Goal: Task Accomplishment & Management: Manage account settings

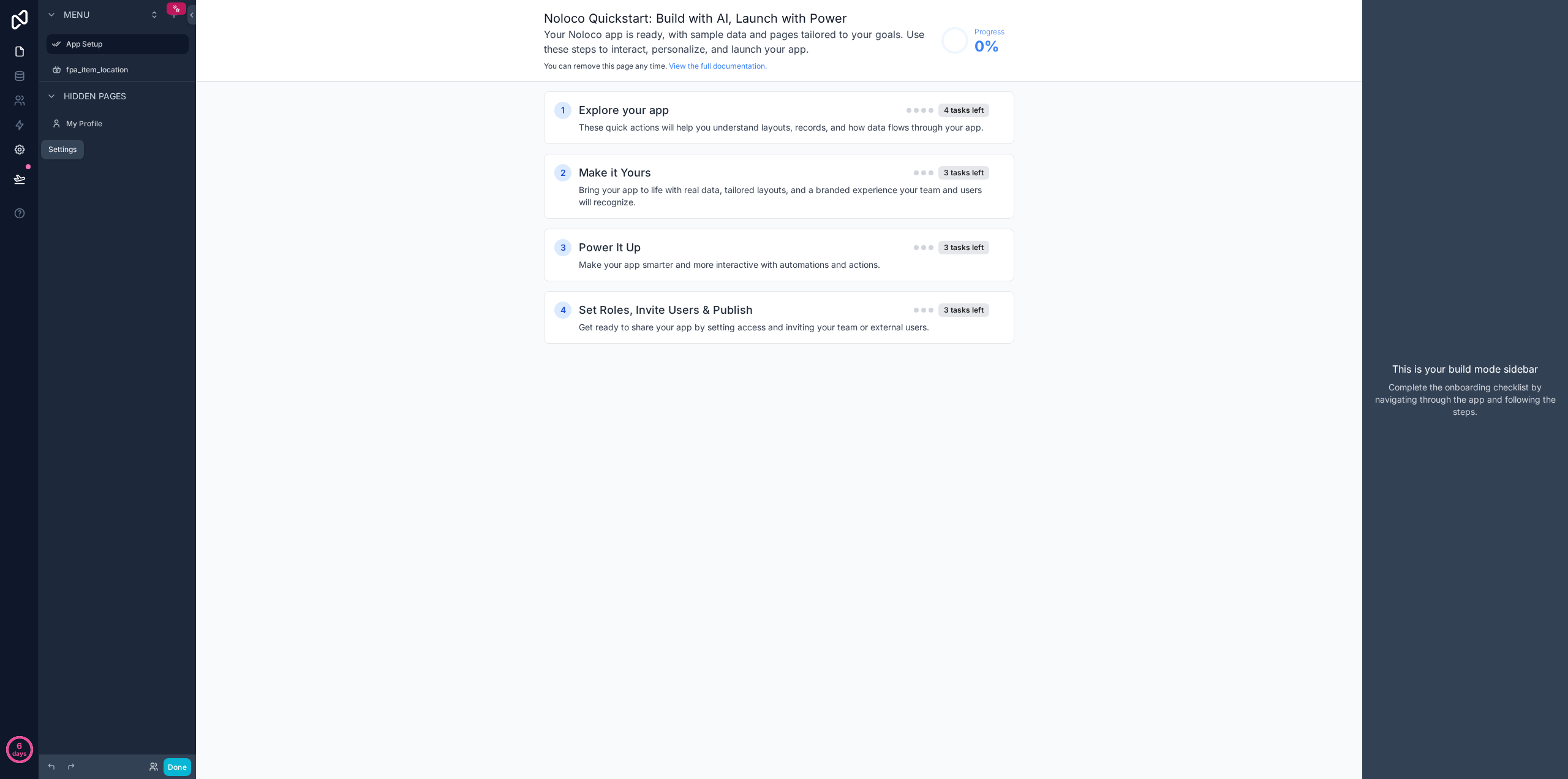
click at [22, 153] on icon at bounding box center [20, 149] width 12 height 12
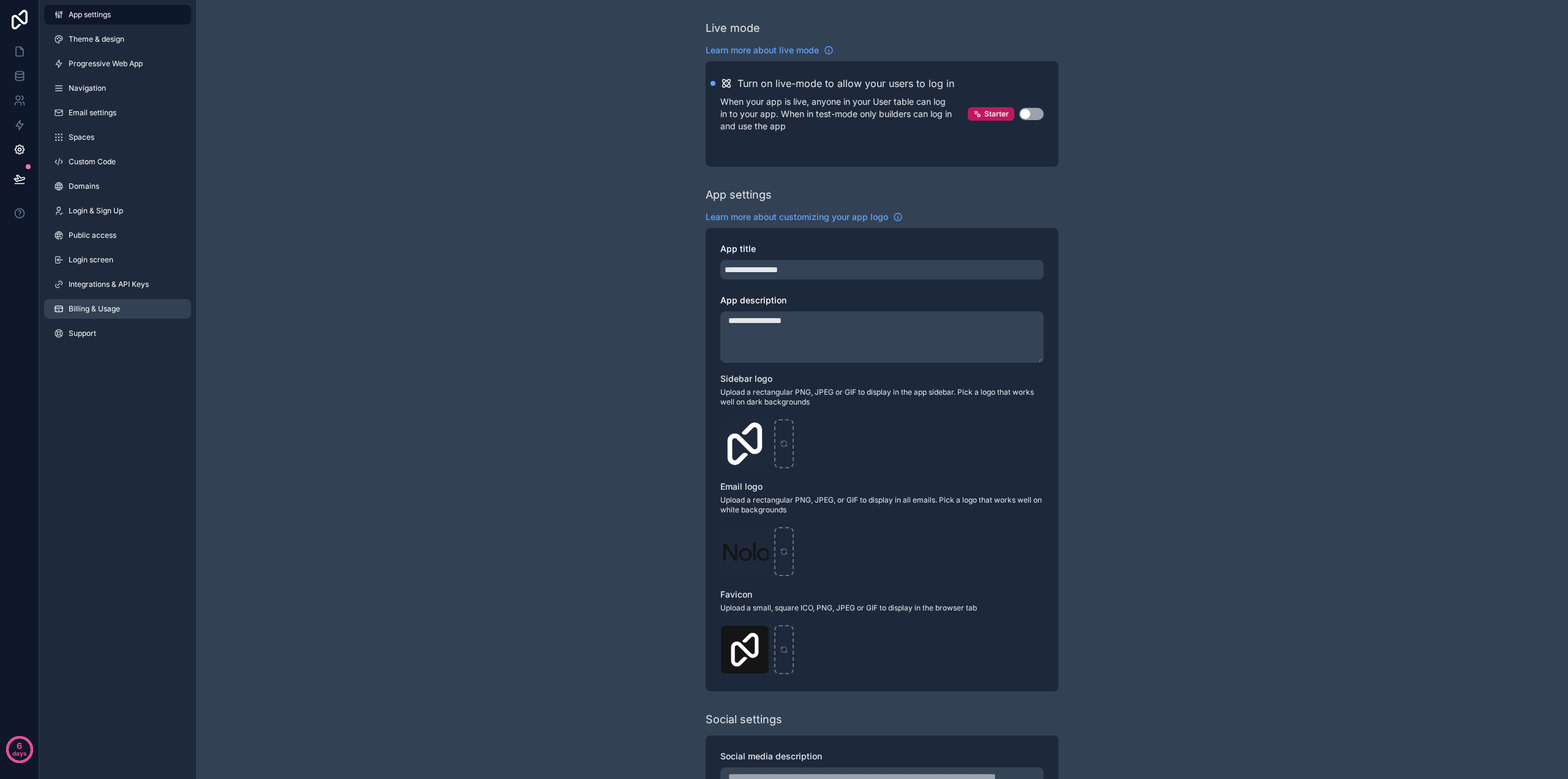
click at [109, 316] on link "Billing & Usage" at bounding box center [118, 309] width 147 height 20
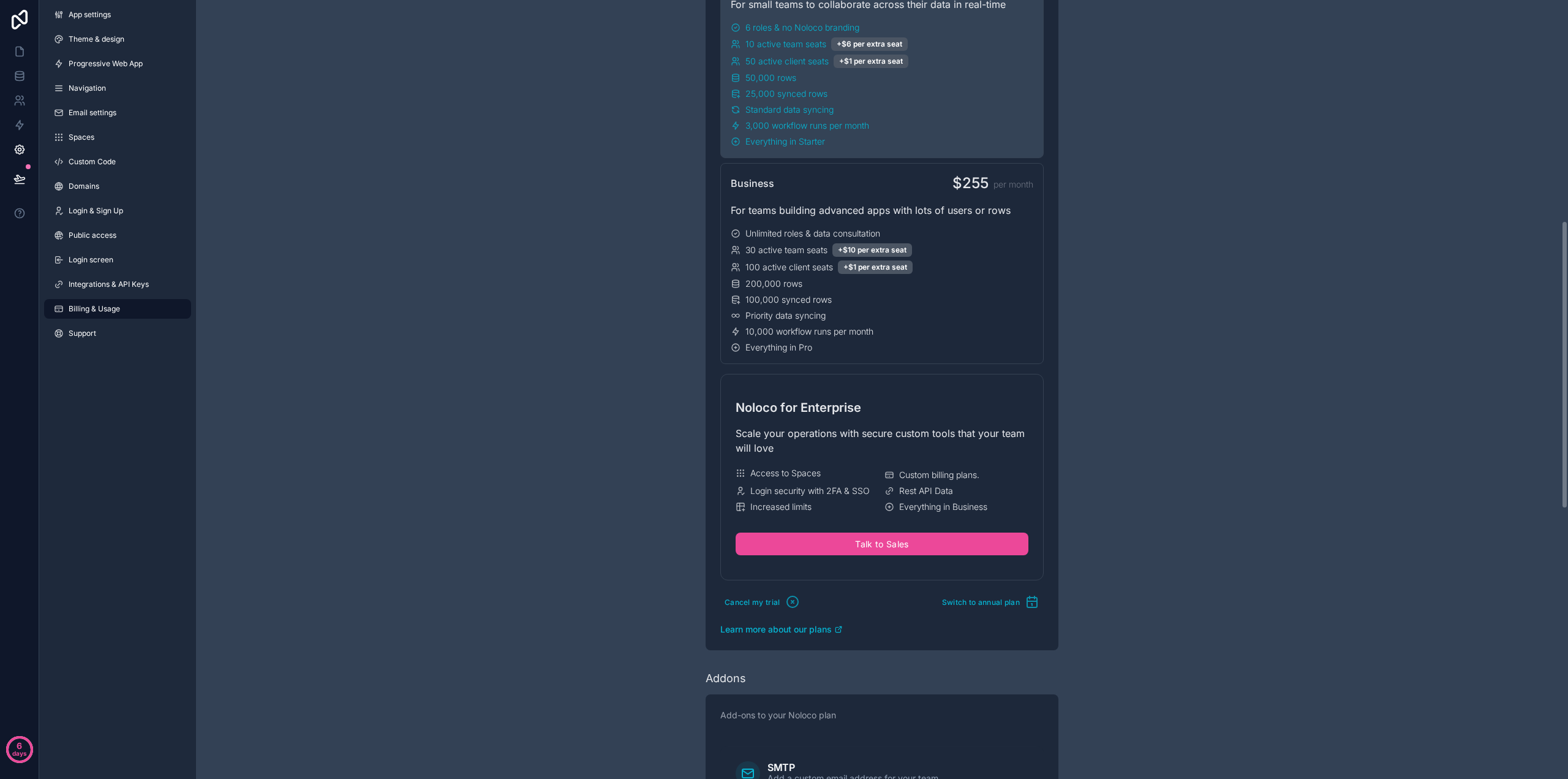
scroll to position [633, 0]
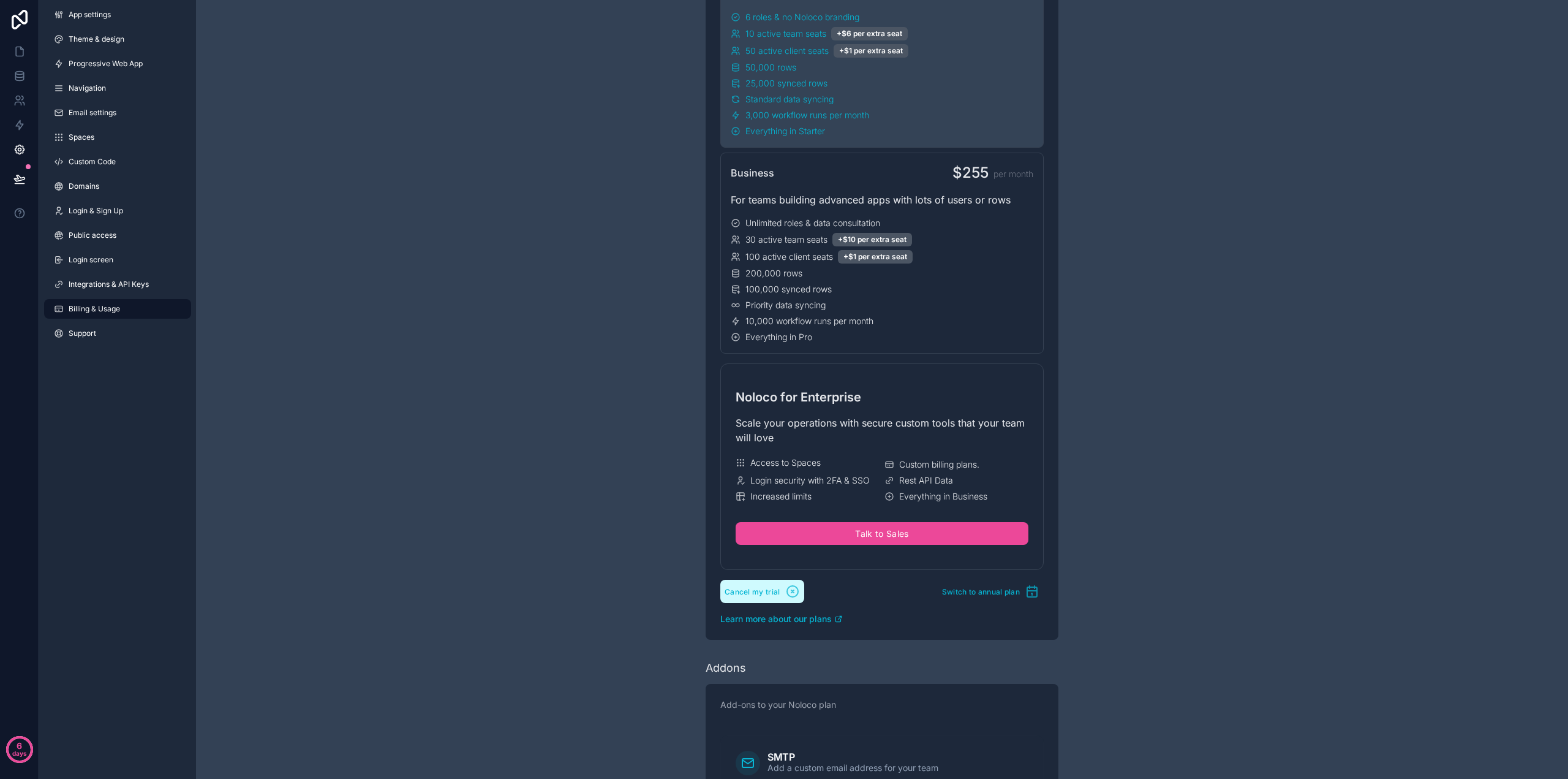
click at [764, 585] on button "Cancel my trial" at bounding box center [762, 591] width 84 height 23
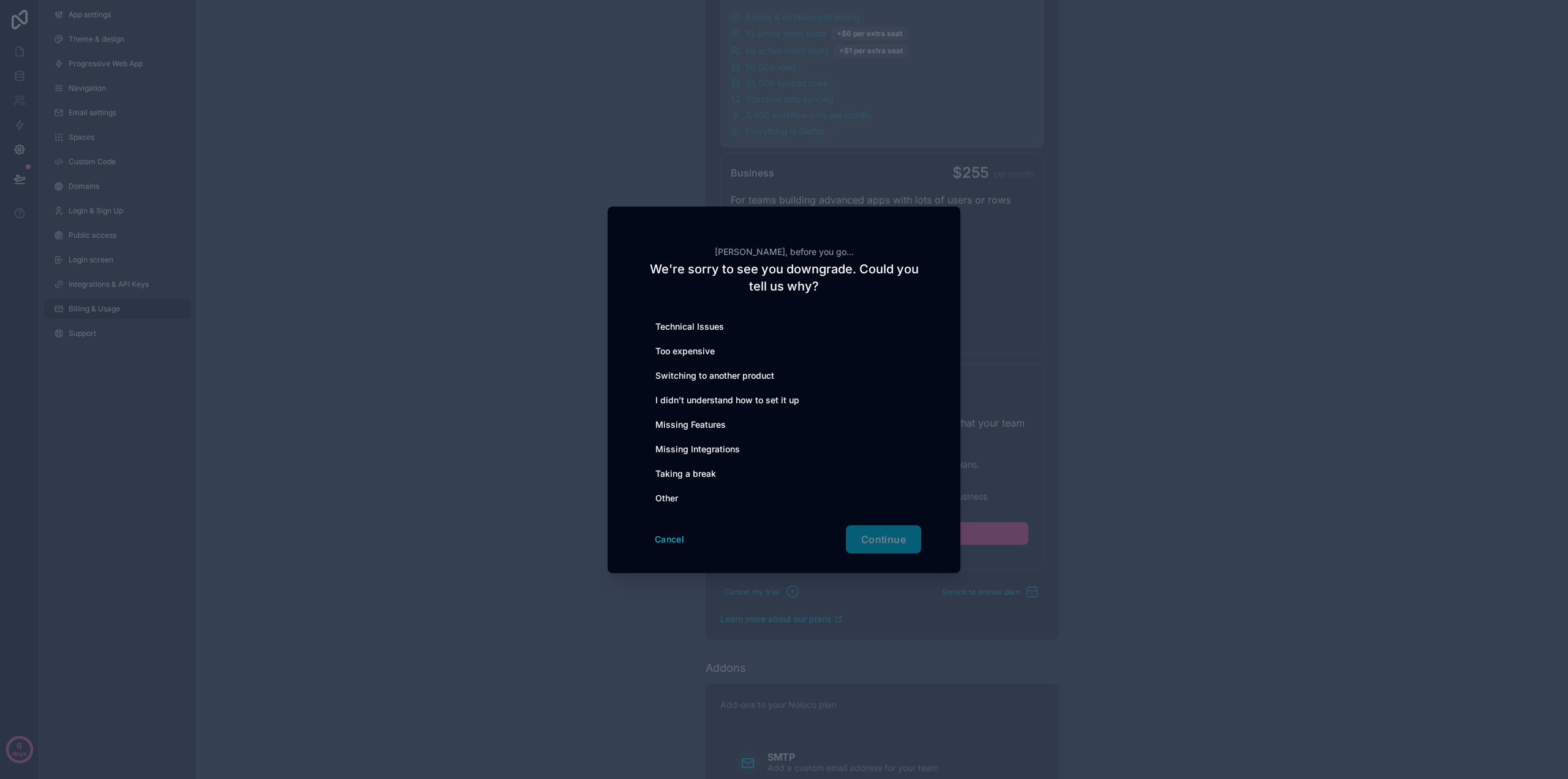
click at [684, 500] on div "Other" at bounding box center [784, 498] width 274 height 25
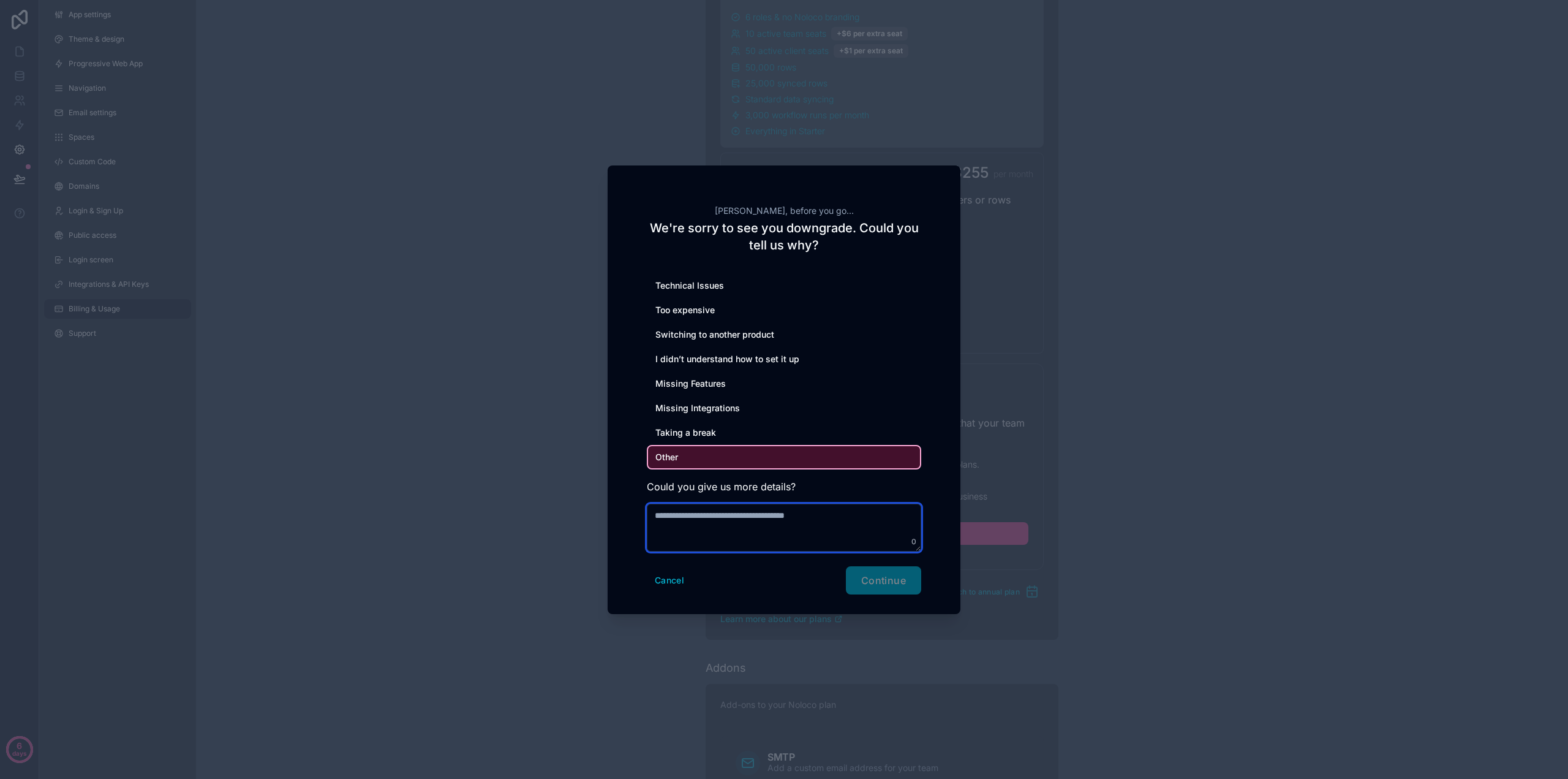
click at [861, 534] on textarea at bounding box center [784, 527] width 274 height 47
click at [716, 519] on textarea at bounding box center [784, 527] width 274 height 47
type textarea "**********"
click at [877, 576] on span "Continue" at bounding box center [884, 580] width 45 height 12
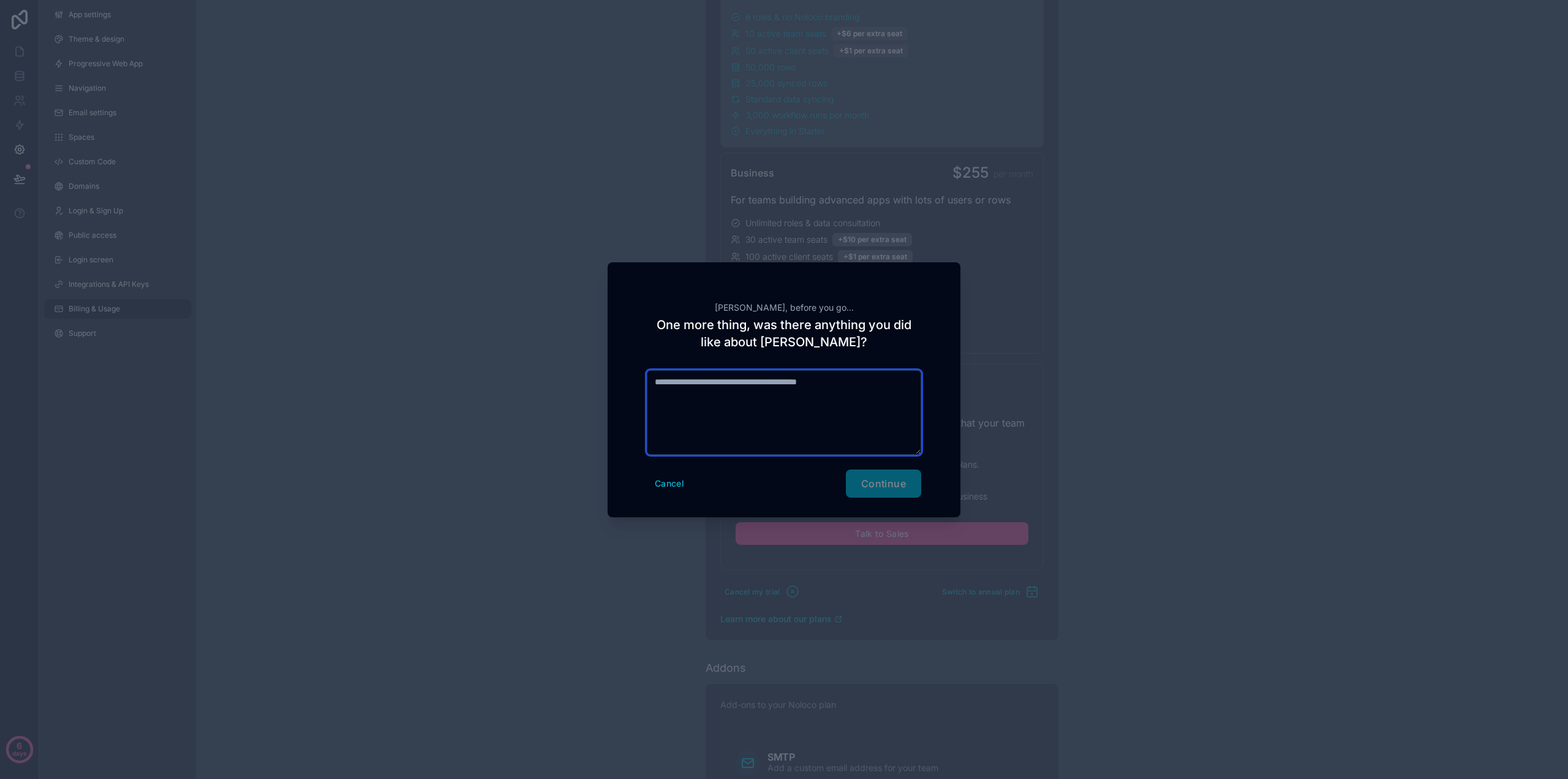
click at [852, 403] on textarea at bounding box center [784, 412] width 274 height 84
type textarea "**********"
click at [871, 479] on span "Continue" at bounding box center [884, 484] width 45 height 12
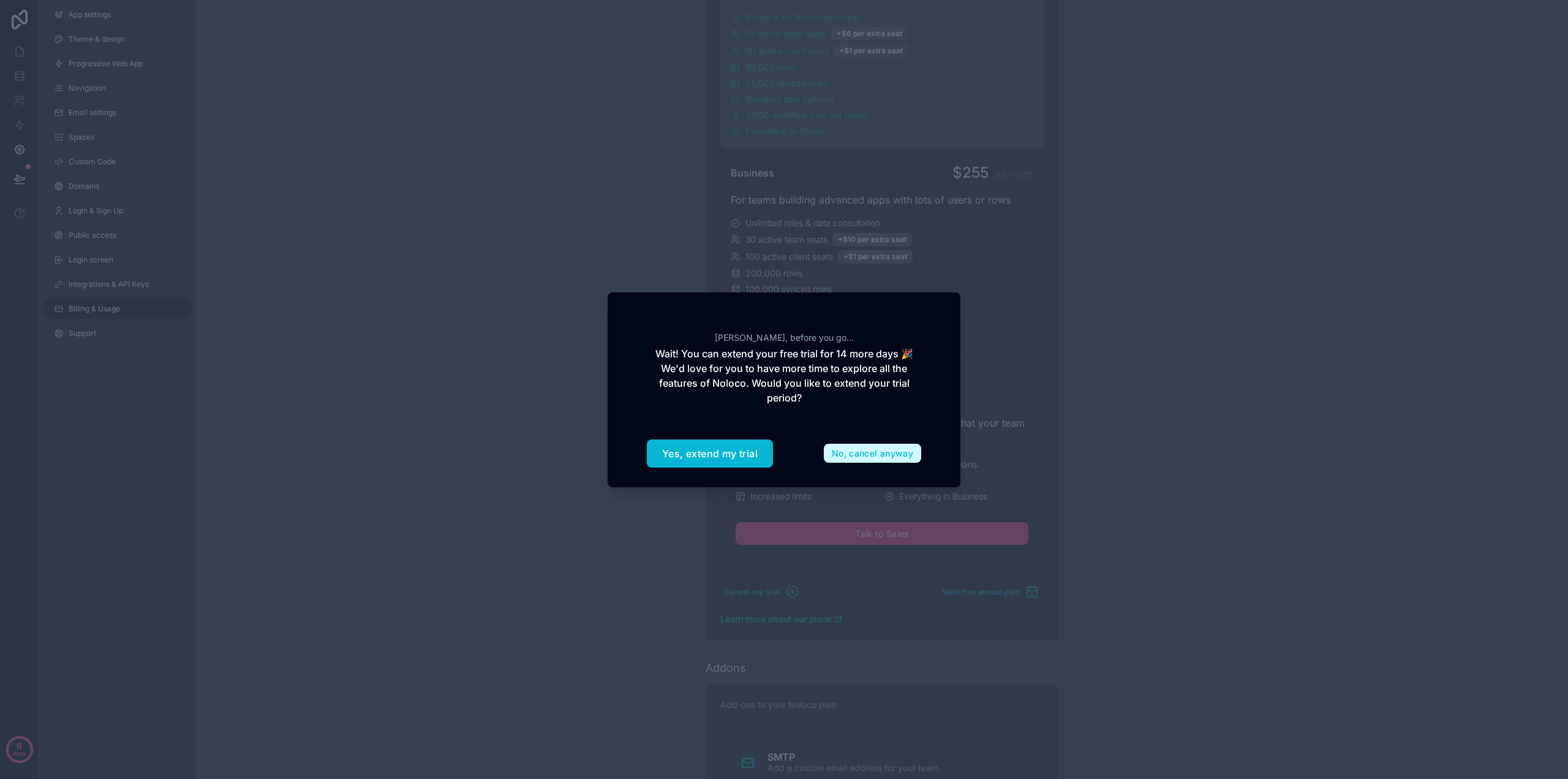
click at [874, 453] on button "No, cancel anyway" at bounding box center [872, 453] width 97 height 20
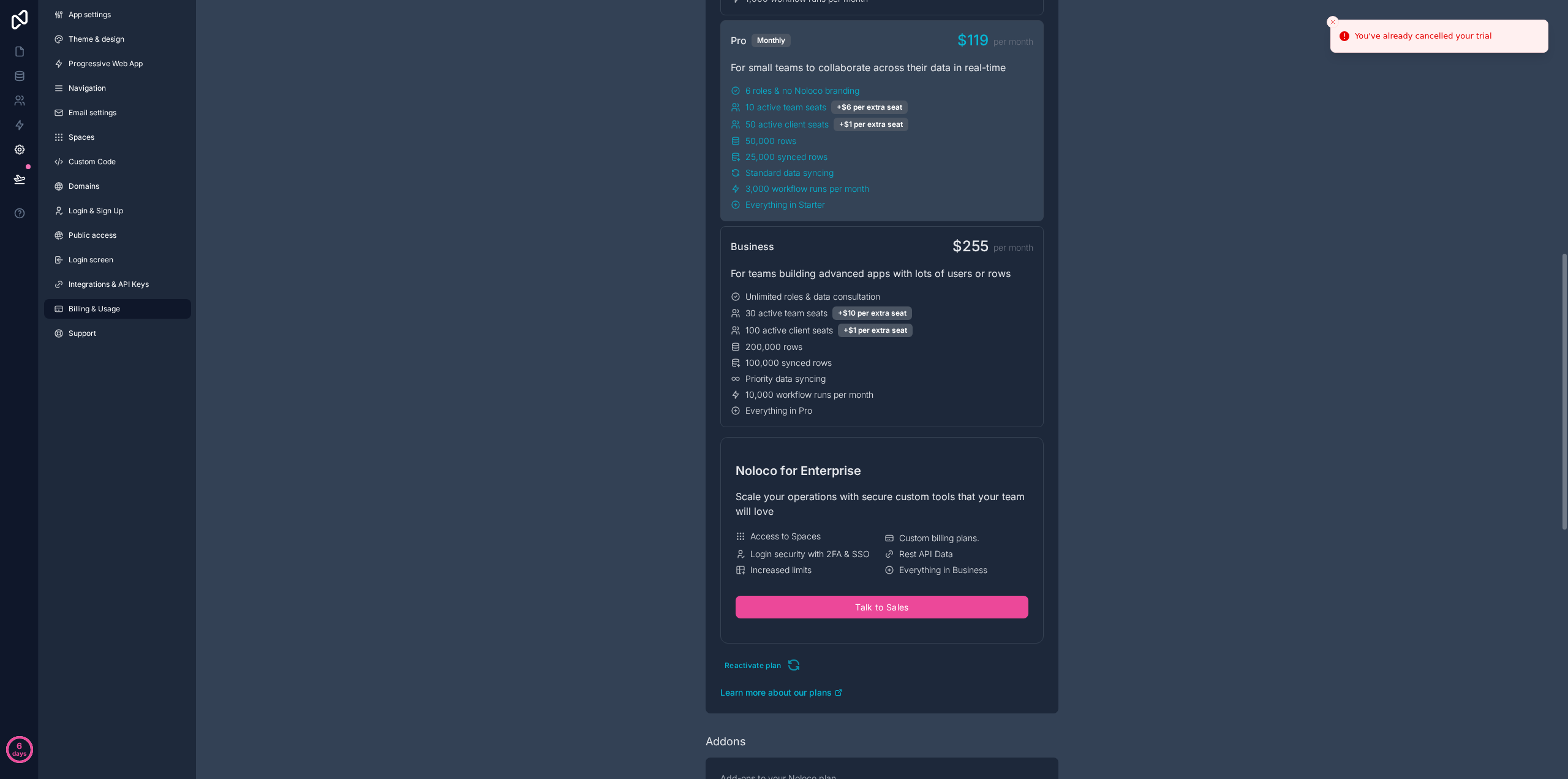
scroll to position [706, 0]
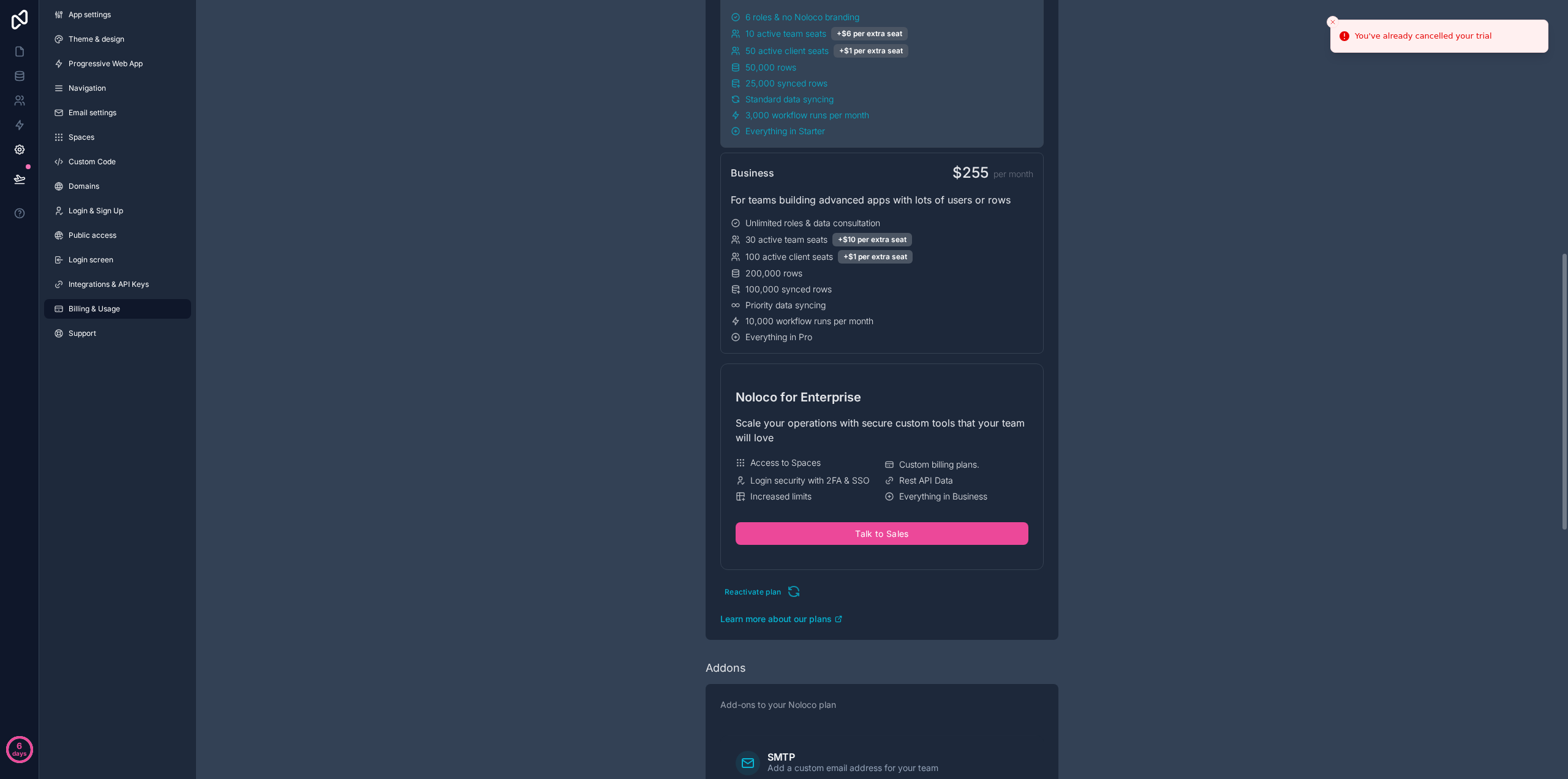
click at [1332, 20] on icon "Close toast" at bounding box center [1333, 22] width 7 height 7
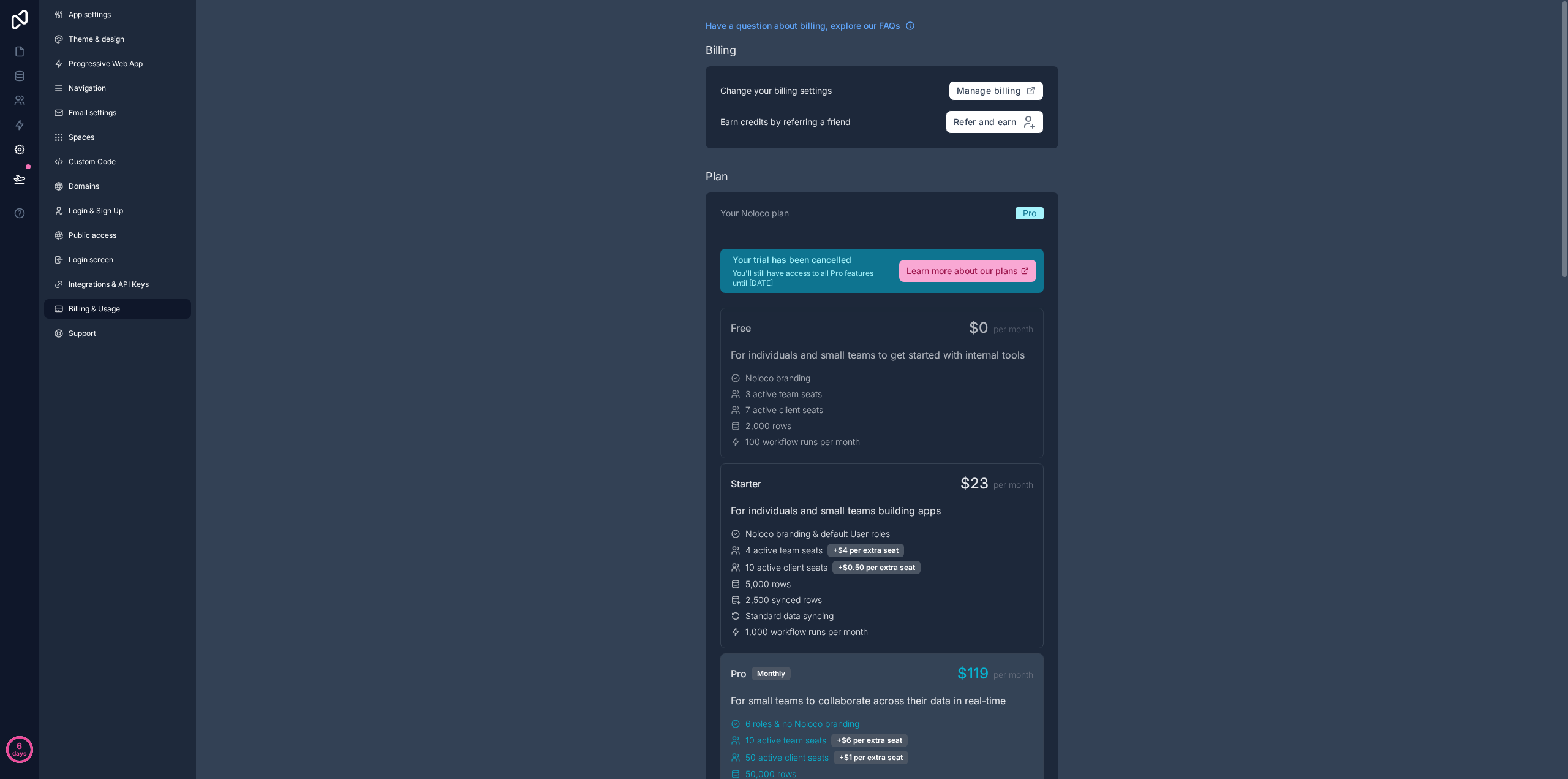
drag, startPoint x: 811, startPoint y: 279, endPoint x: 726, endPoint y: 259, distance: 87.3
click at [726, 259] on div "Your trial has been cancelled You'll still have access to all Pro features unti…" at bounding box center [882, 271] width 324 height 44
click at [787, 282] on p "You'll still have access to all Pro features until [DATE]" at bounding box center [808, 278] width 152 height 20
drag, startPoint x: 723, startPoint y: 266, endPoint x: 850, endPoint y: 262, distance: 127.1
click at [847, 261] on div "Your trial has been cancelled You'll still have access to all Pro features unti…" at bounding box center [882, 271] width 324 height 44
